Goal: Information Seeking & Learning: Compare options

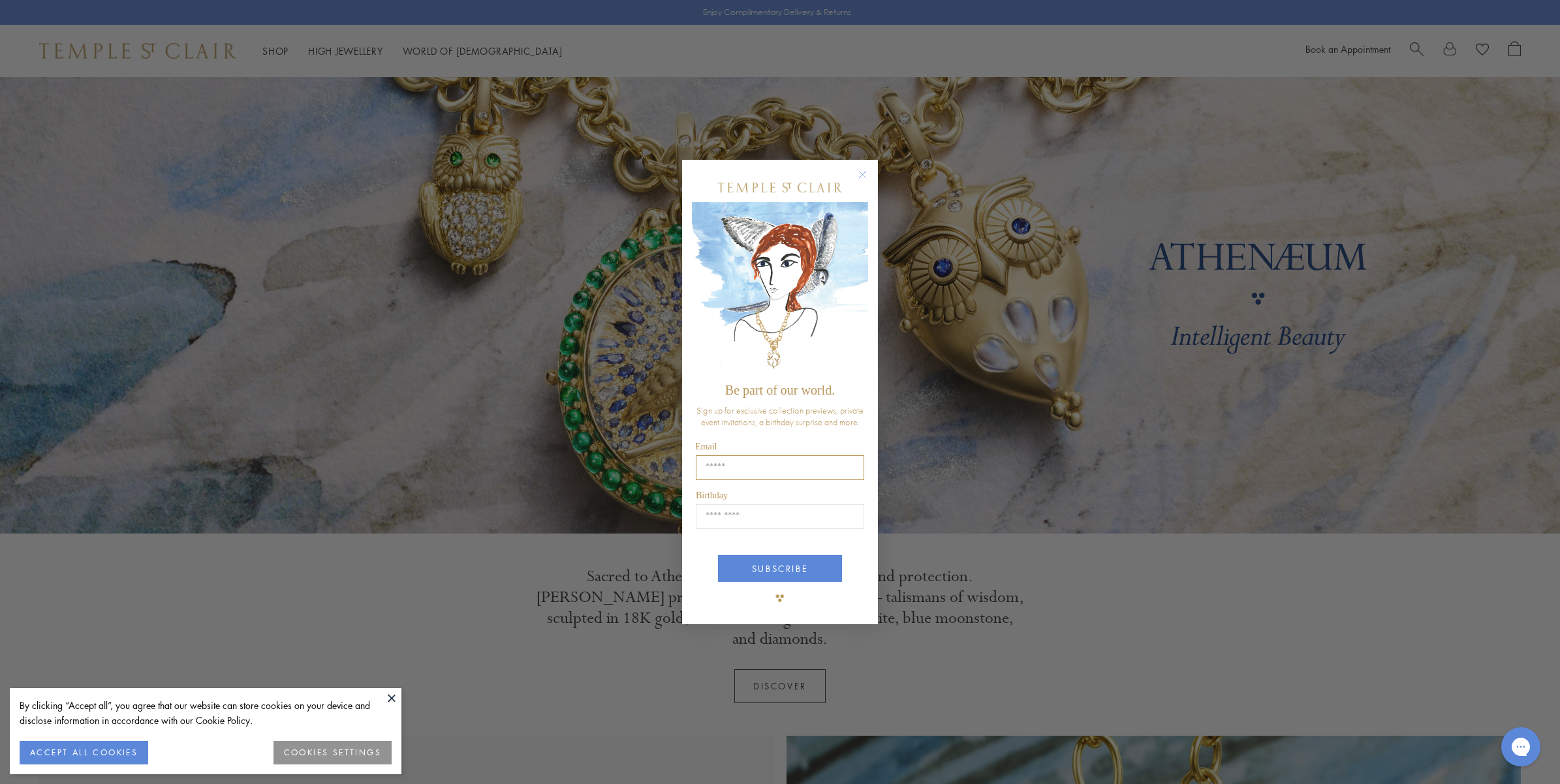
click at [802, 464] on input "Email" at bounding box center [780, 468] width 168 height 25
type input "**********"
click at [769, 516] on input "Birthday" at bounding box center [780, 517] width 168 height 25
type input "*****"
click at [780, 568] on button "SUBSCRIBE" at bounding box center [780, 569] width 124 height 27
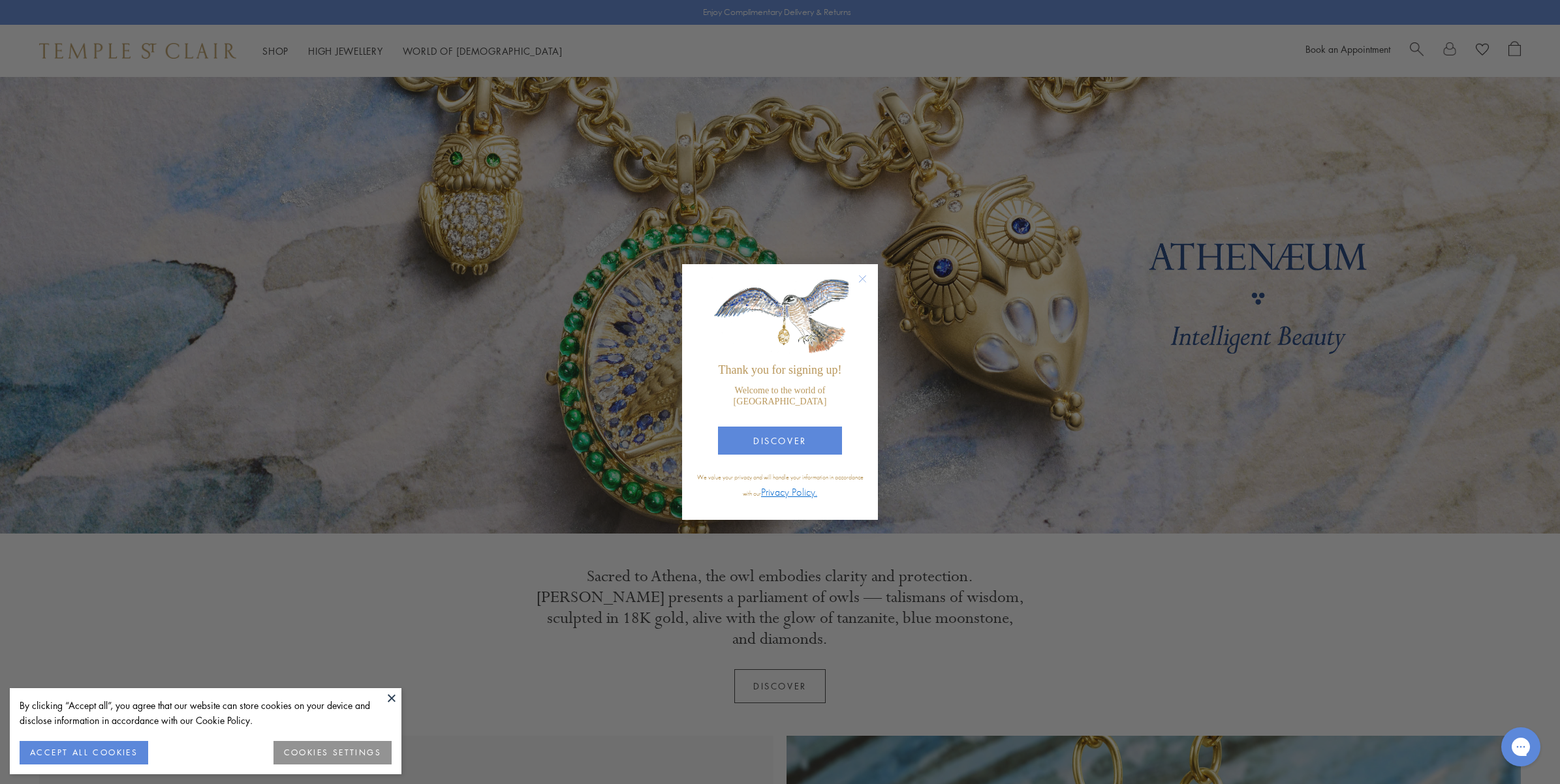
click at [109, 748] on button "ACCEPT ALL COOKIES" at bounding box center [84, 752] width 129 height 23
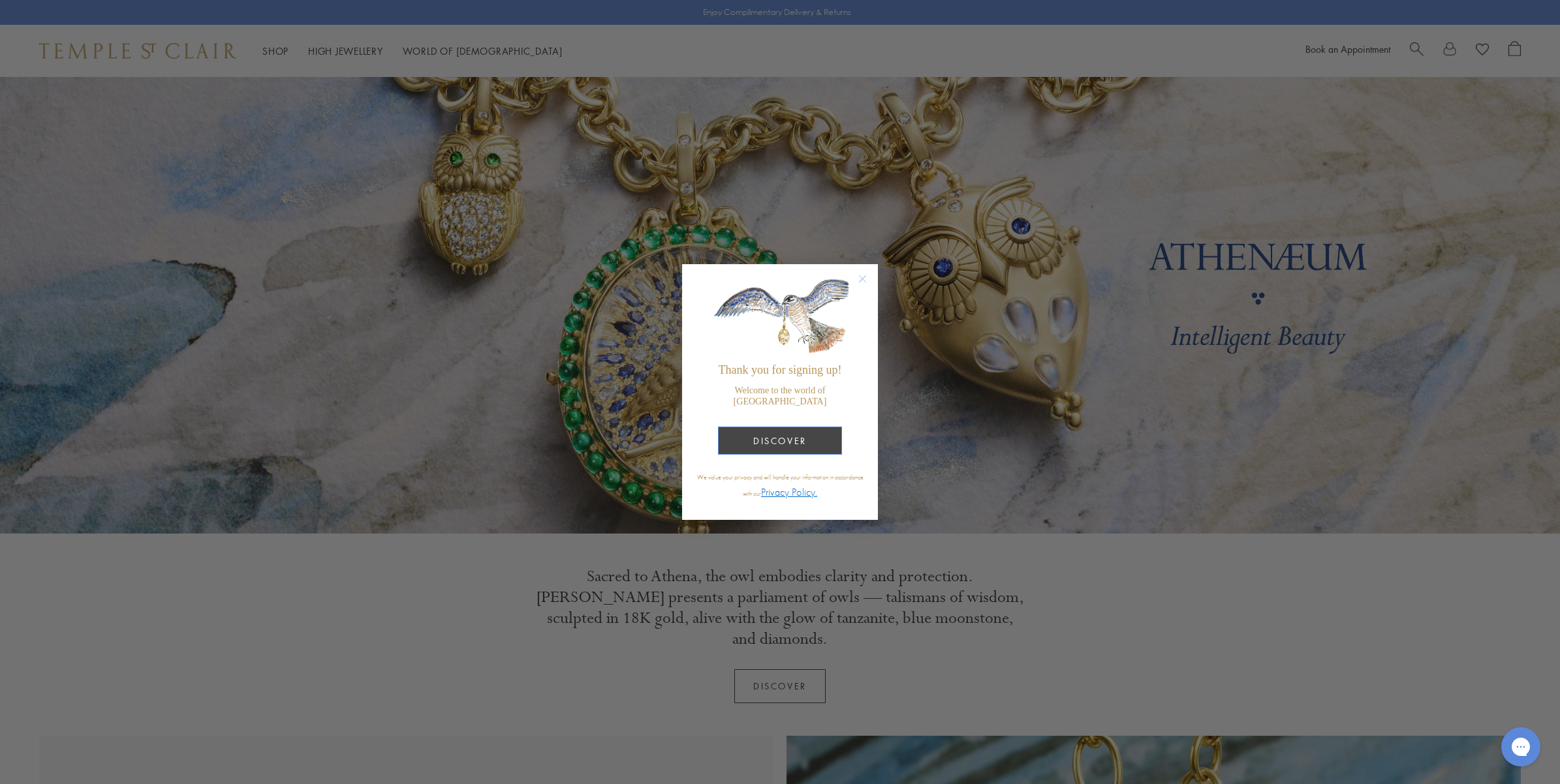
click at [758, 429] on button "DISCOVER" at bounding box center [780, 440] width 124 height 28
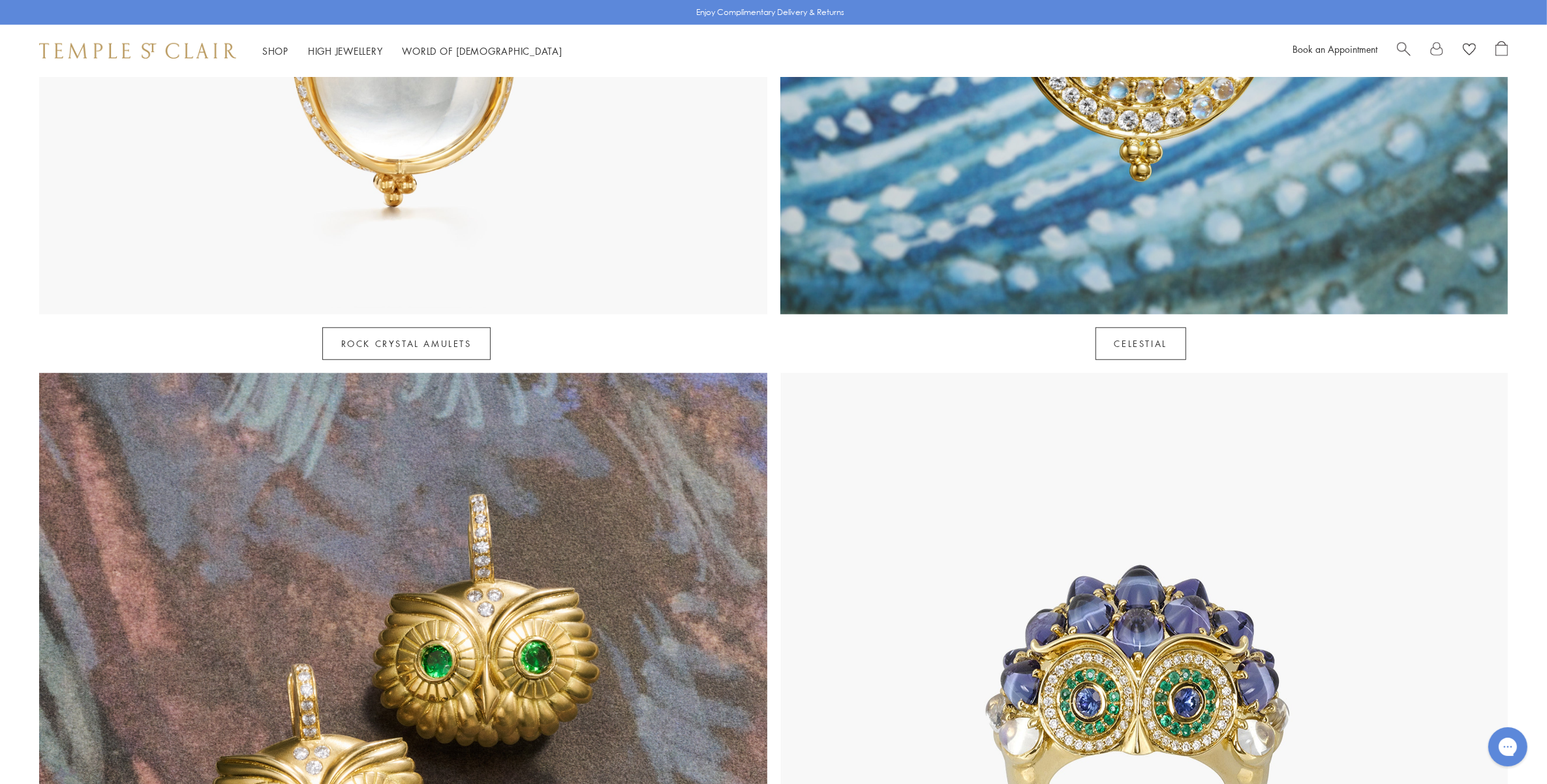
scroll to position [893, 0]
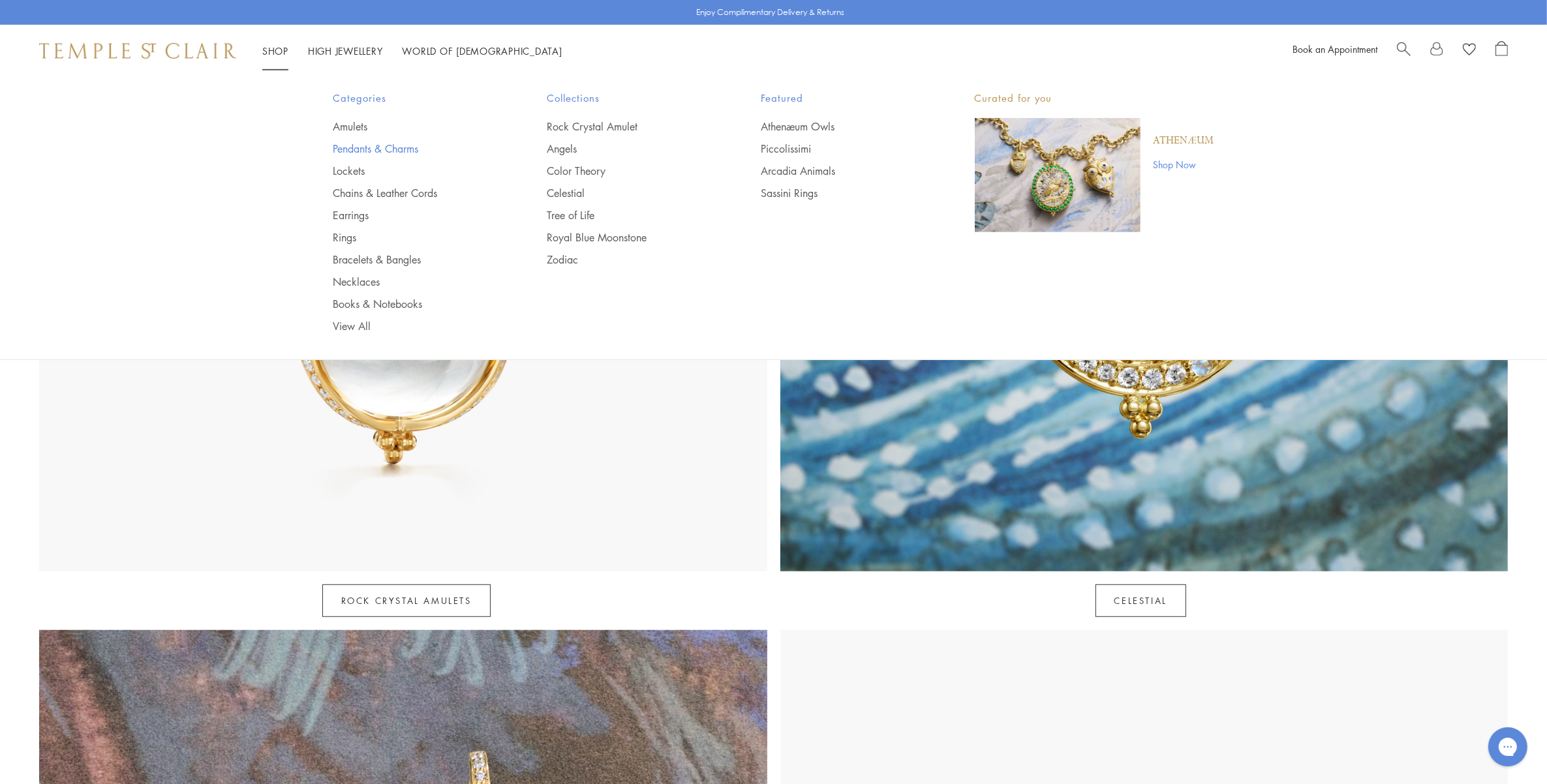
click at [375, 148] on link "Pendants & Charms" at bounding box center [414, 148] width 161 height 14
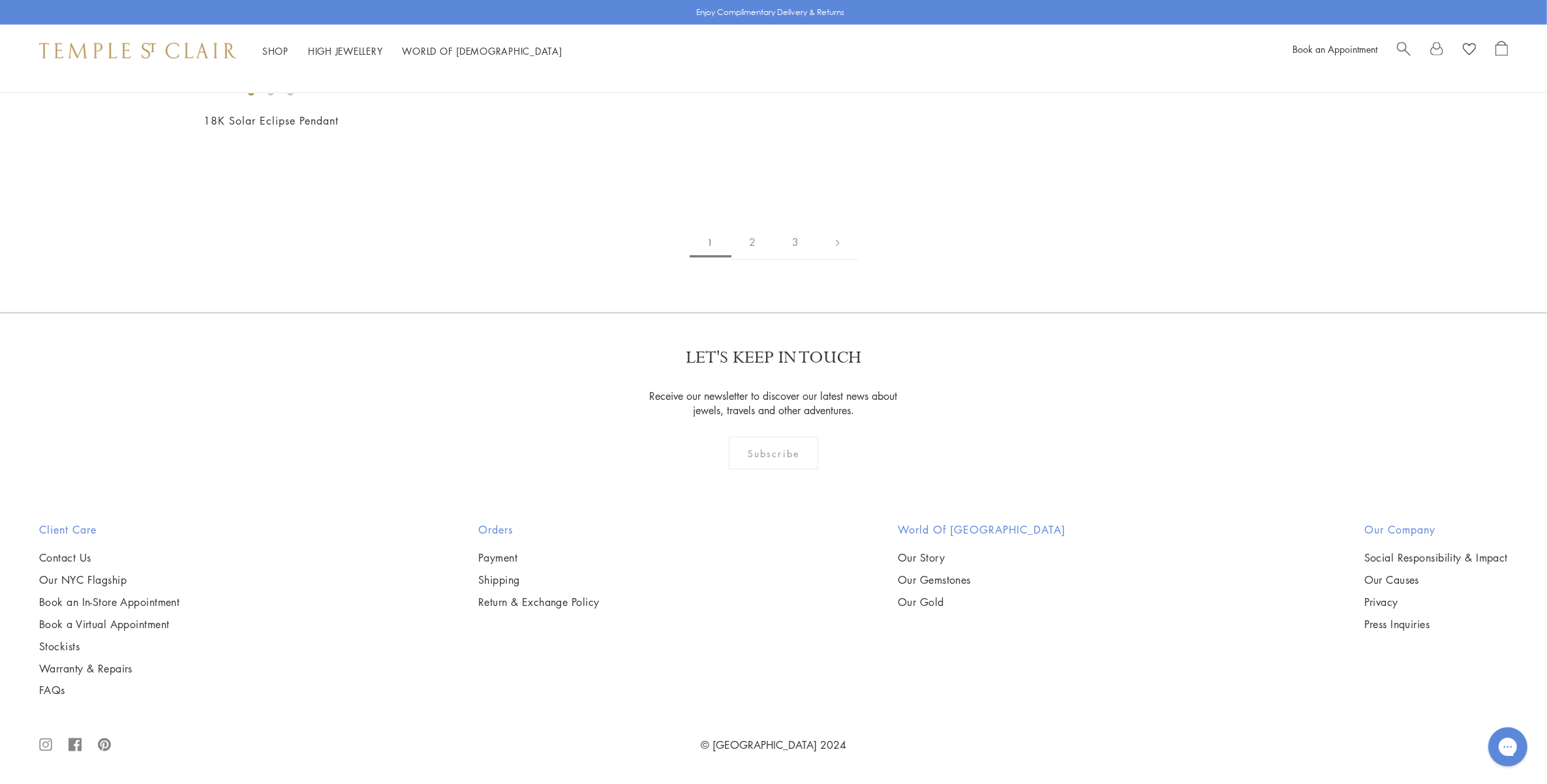
scroll to position [3424, 0]
click at [0, 0] on img at bounding box center [0, 0] width 0 height 0
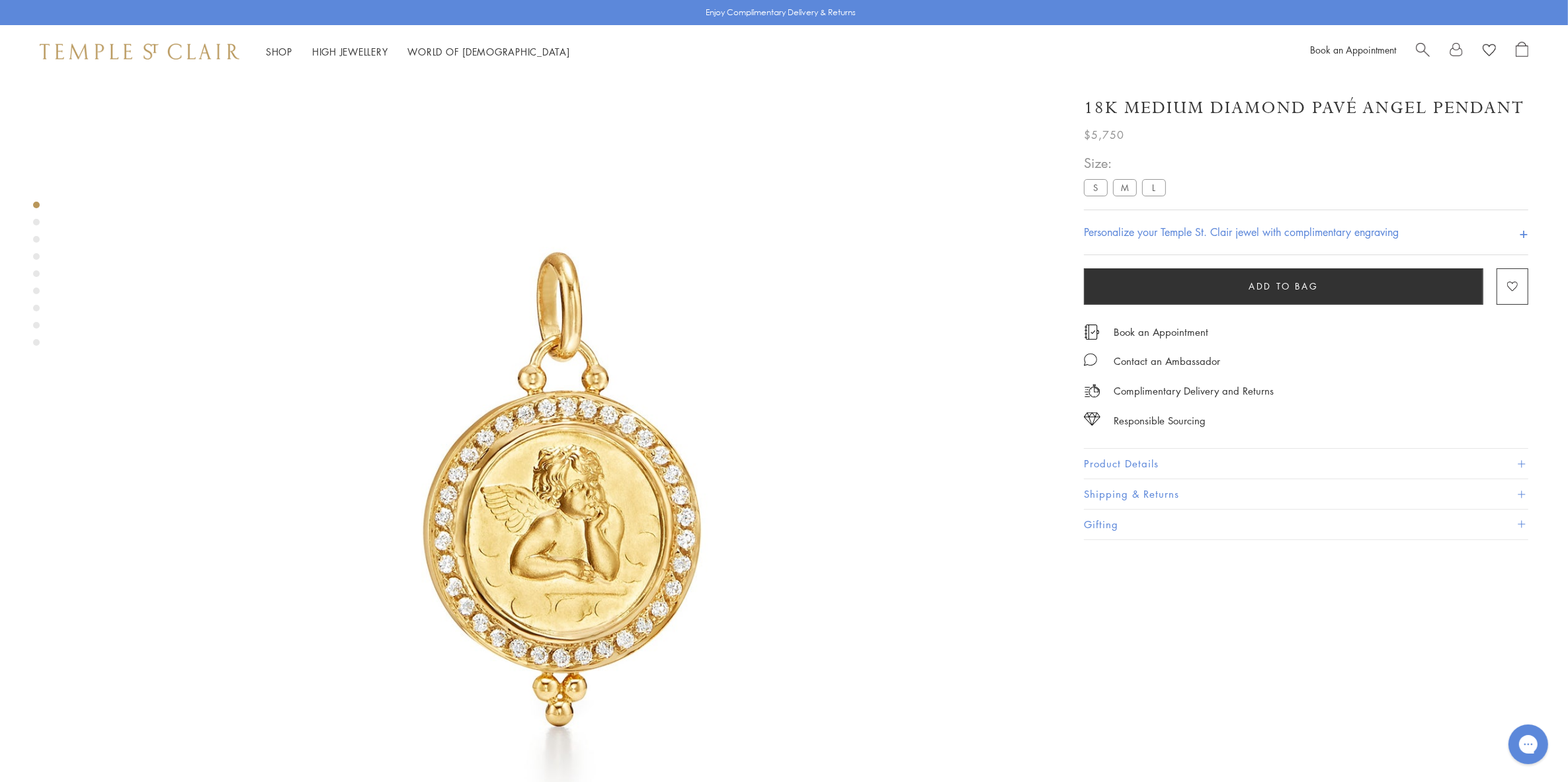
click at [1156, 461] on button "Product Details" at bounding box center [1306, 464] width 444 height 30
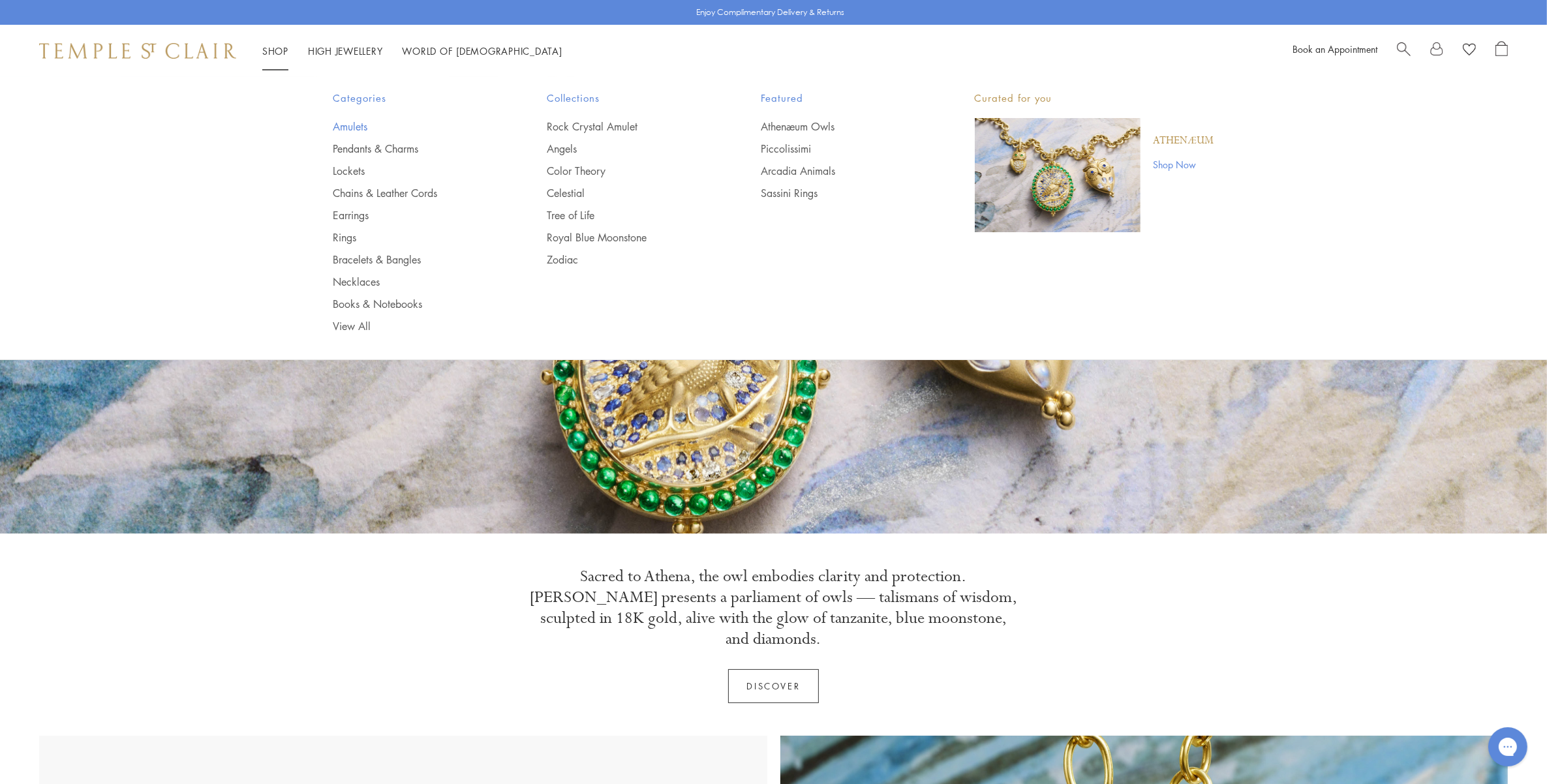
click at [340, 127] on link "Amulets" at bounding box center [414, 126] width 161 height 14
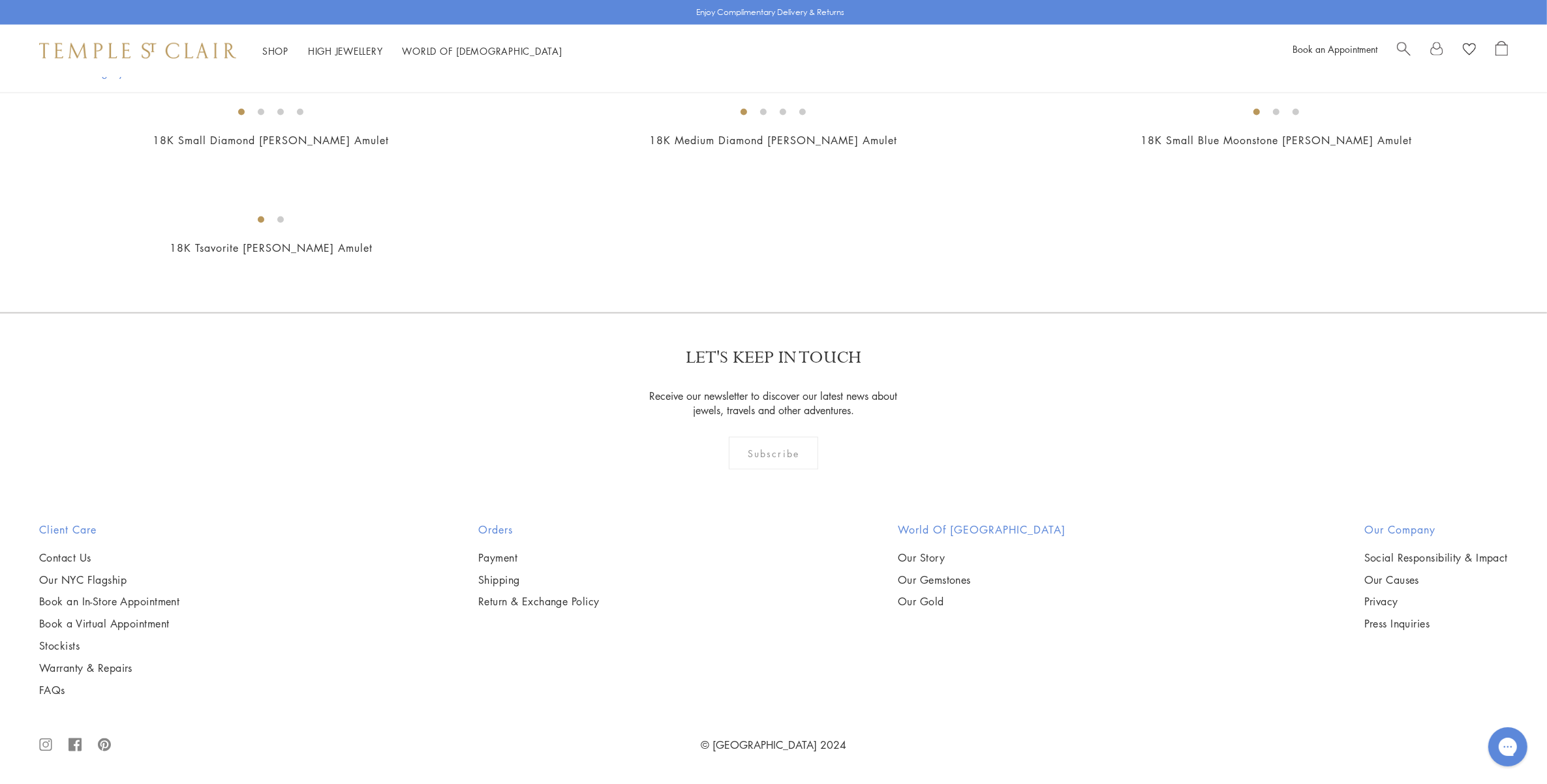
scroll to position [5755, 0]
click at [0, 0] on img at bounding box center [0, 0] width 0 height 0
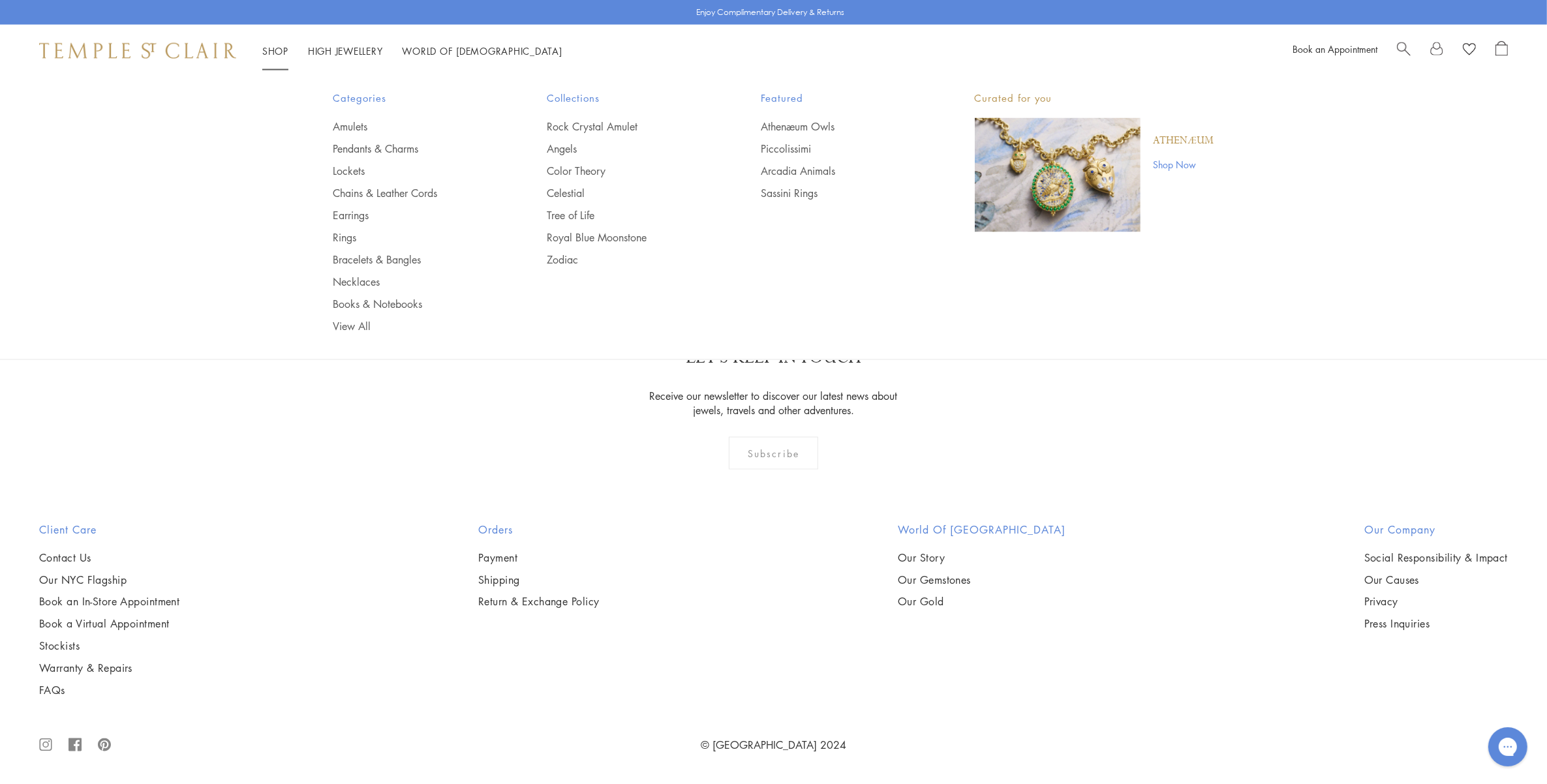
scroll to position [4532, 0]
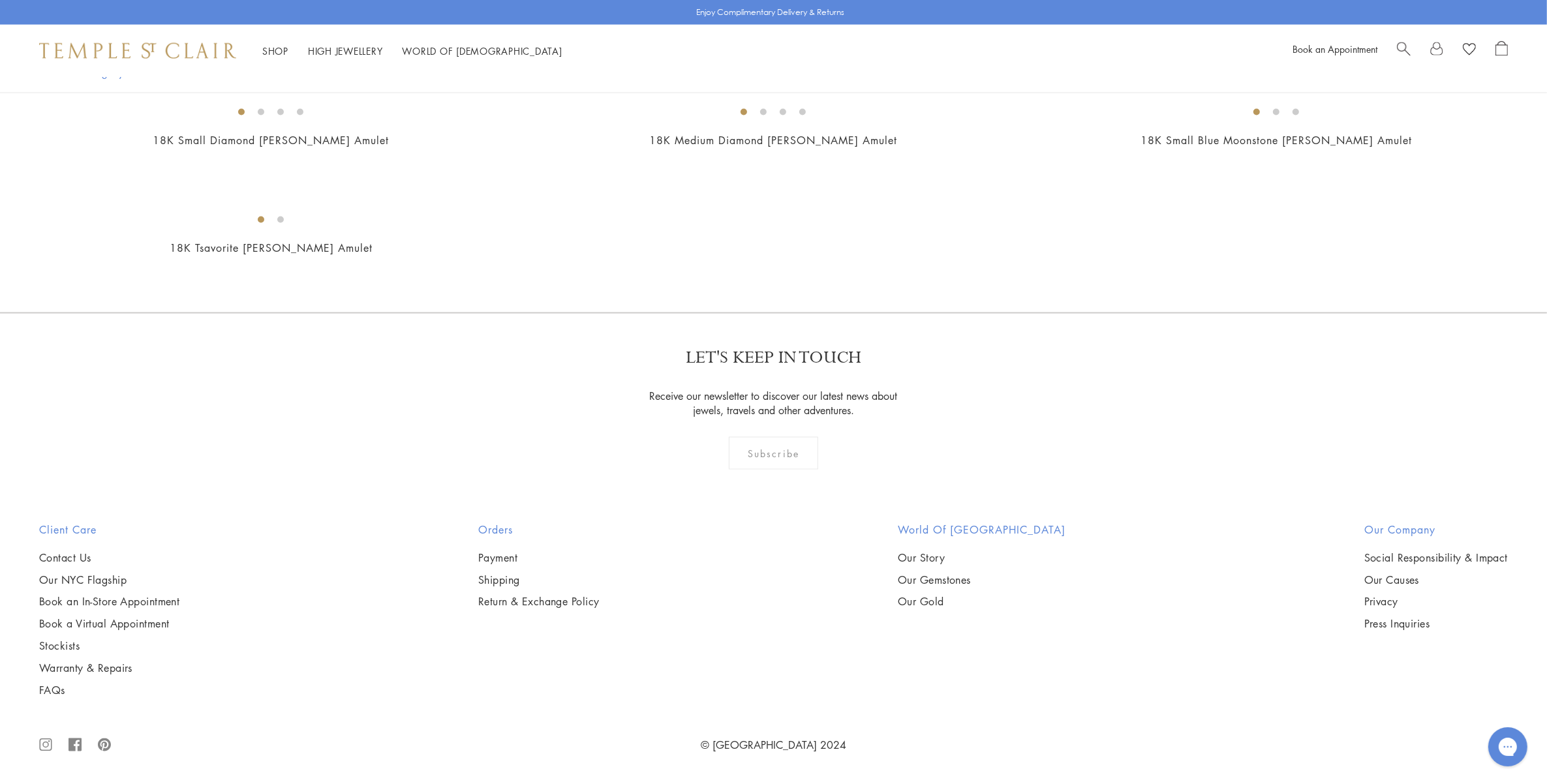
click at [0, 0] on img at bounding box center [0, 0] width 0 height 0
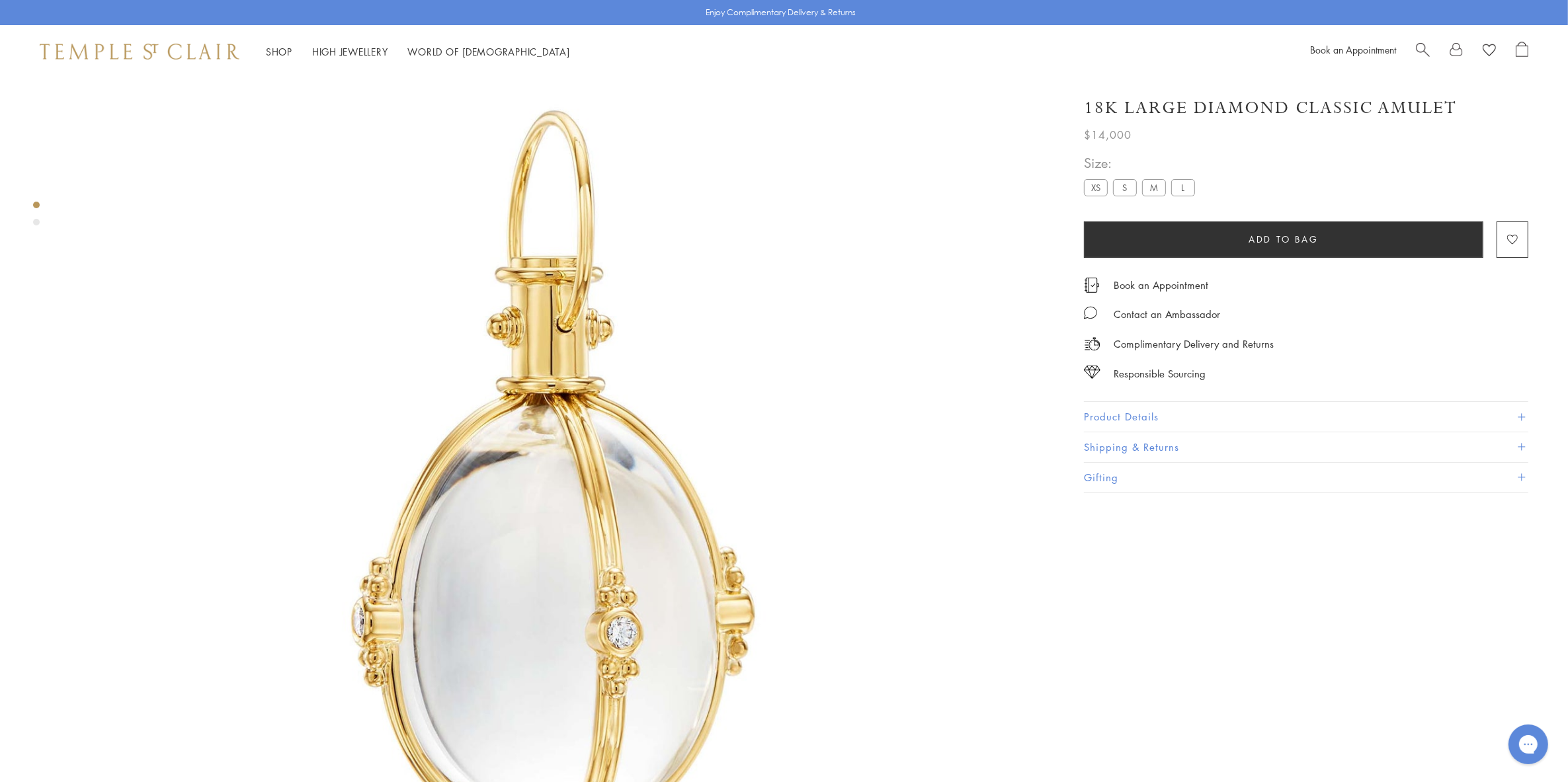
click at [1149, 410] on button "Product Details" at bounding box center [1306, 417] width 444 height 30
